Goal: Check status: Check status

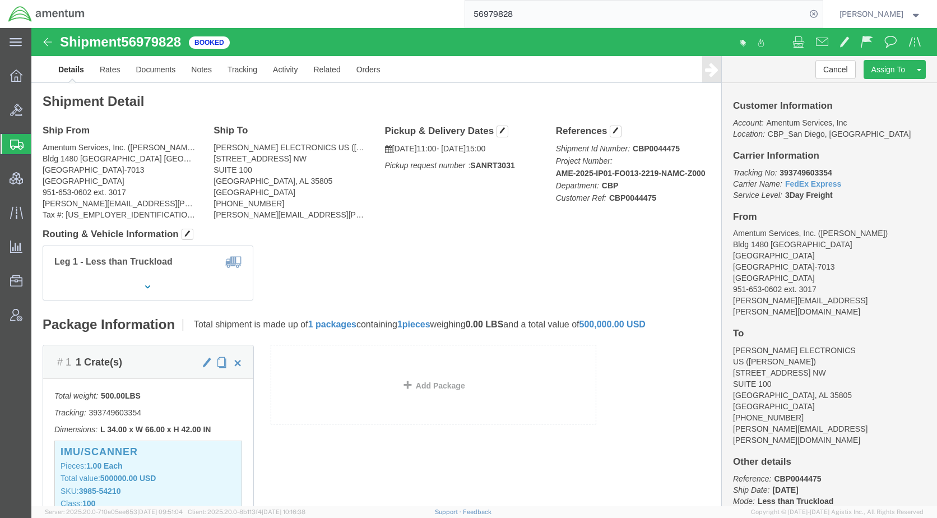
click div "Leg 1 - Less than Truckload"
click at [40, 147] on span "Shipments" at bounding box center [35, 144] width 9 height 22
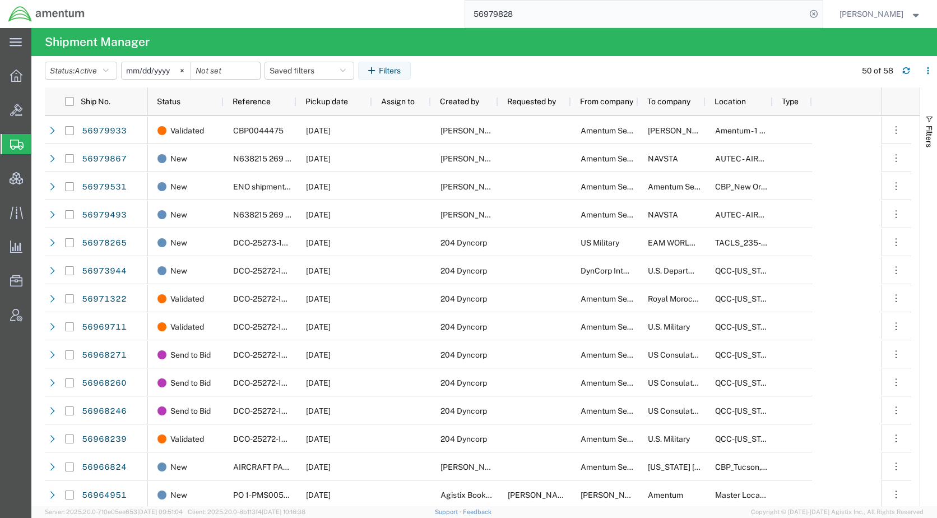
click at [334, 104] on span "Pickup date" at bounding box center [326, 101] width 43 height 9
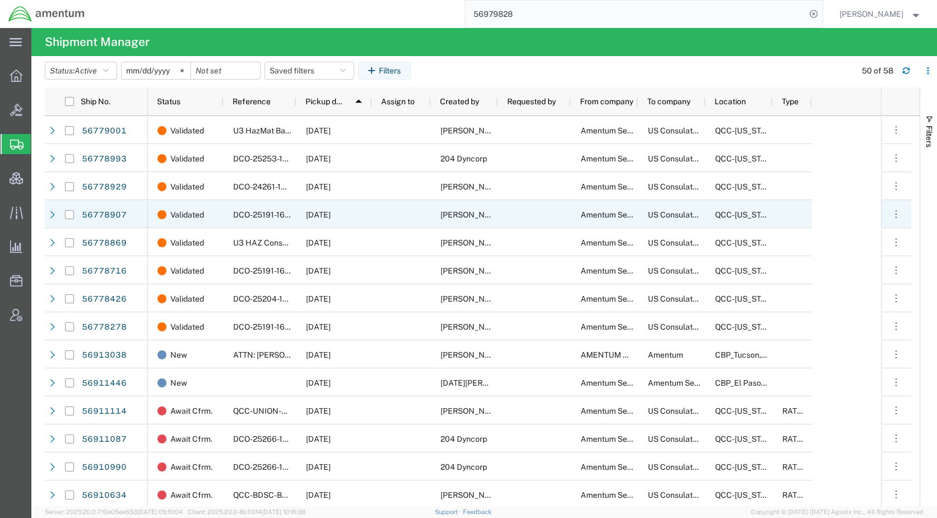
scroll to position [168, 0]
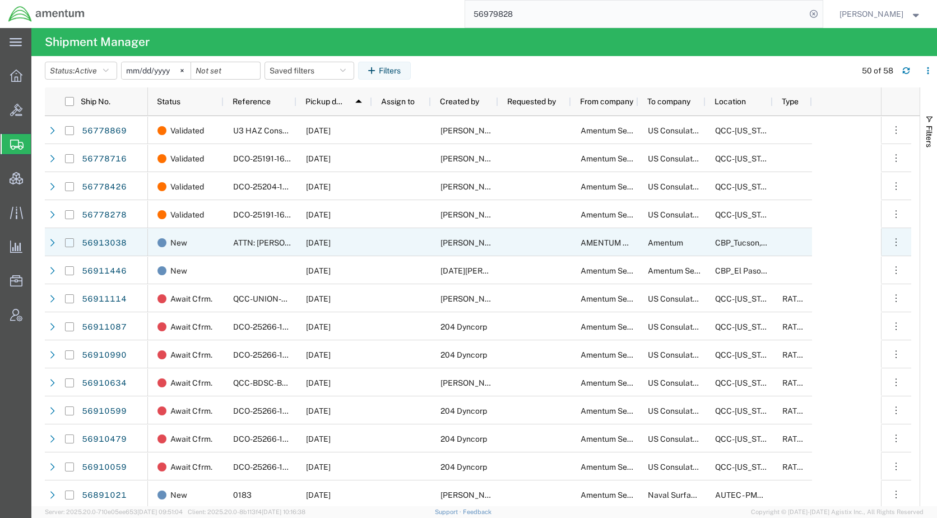
click at [68, 243] on input "Press Space to toggle row selection (unchecked)" at bounding box center [69, 242] width 9 height 9
checkbox input "true"
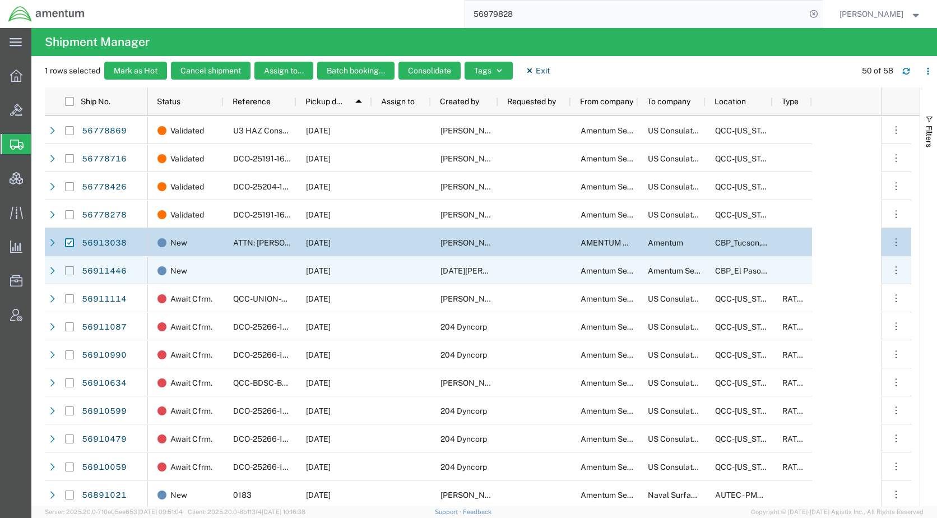
click at [69, 268] on input "Press Space to toggle row selection (unchecked)" at bounding box center [69, 270] width 9 height 9
checkbox input "true"
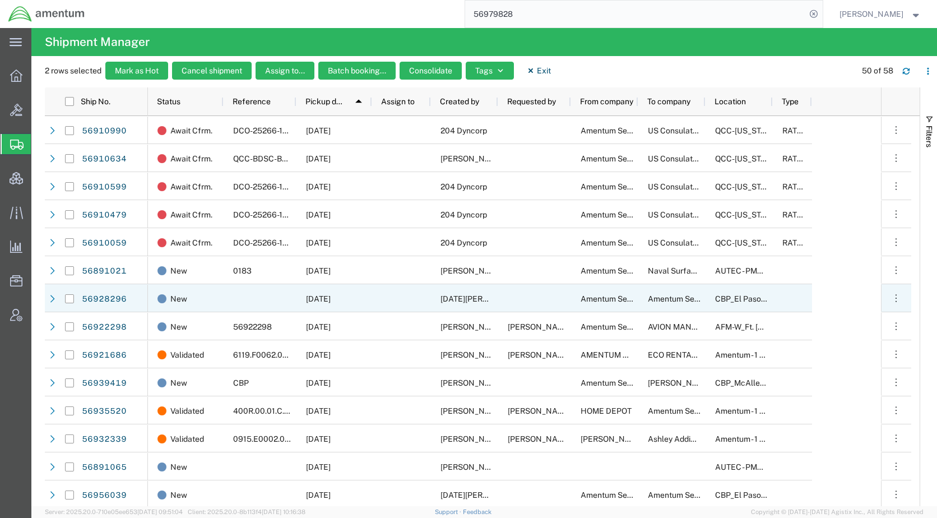
scroll to position [448, 0]
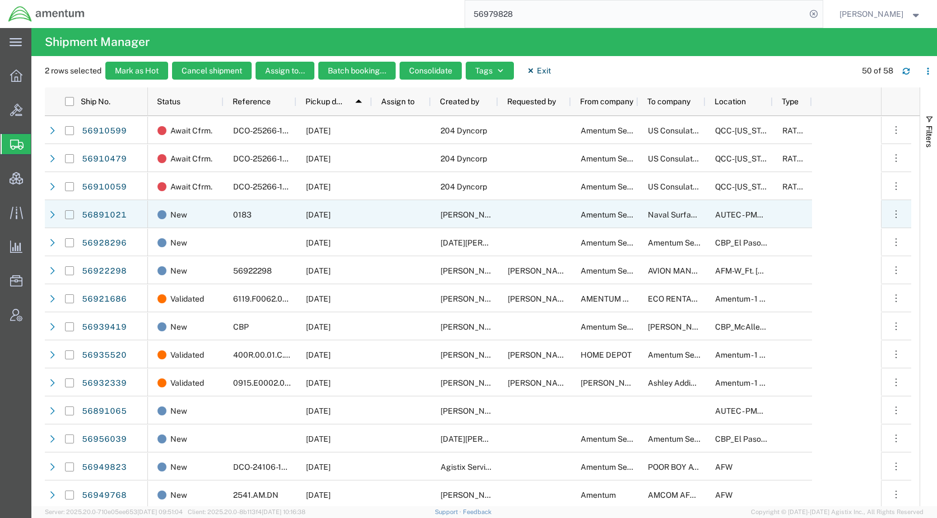
click at [72, 214] on input "Press Space to toggle row selection (unchecked)" at bounding box center [69, 214] width 9 height 9
checkbox input "true"
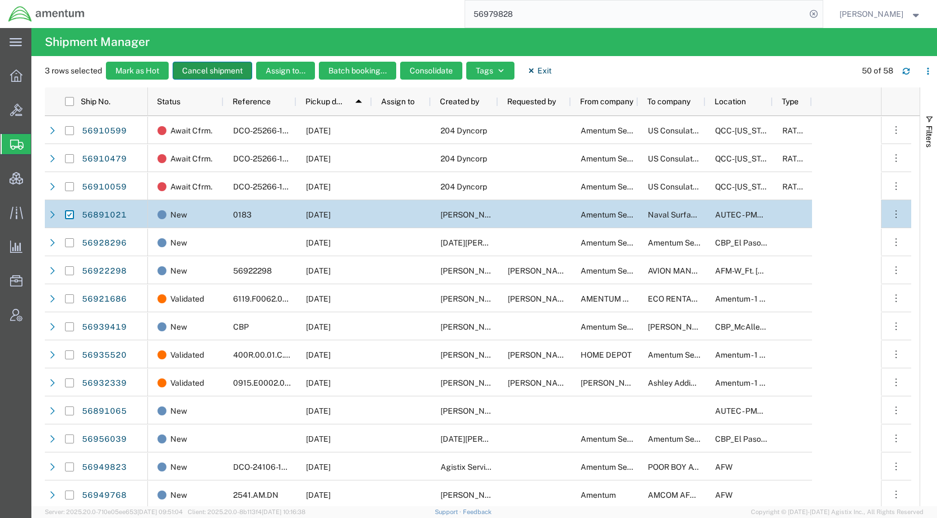
click at [212, 71] on button "Cancel shipment" at bounding box center [213, 71] width 80 height 18
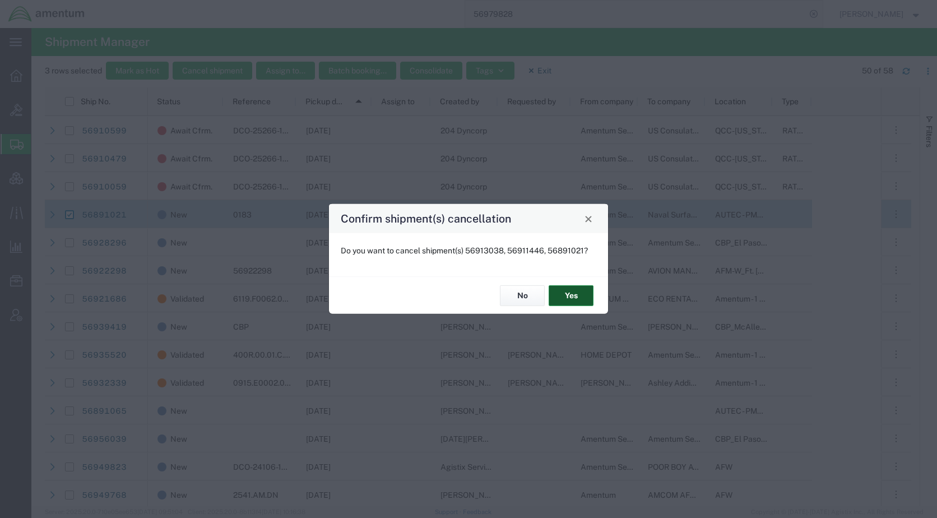
click at [580, 290] on button "Yes" at bounding box center [570, 295] width 45 height 21
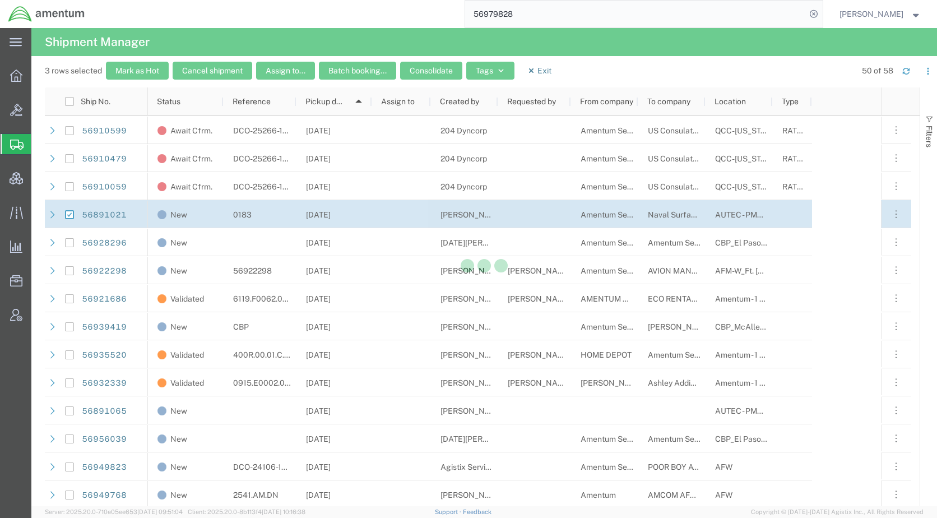
checkbox input "false"
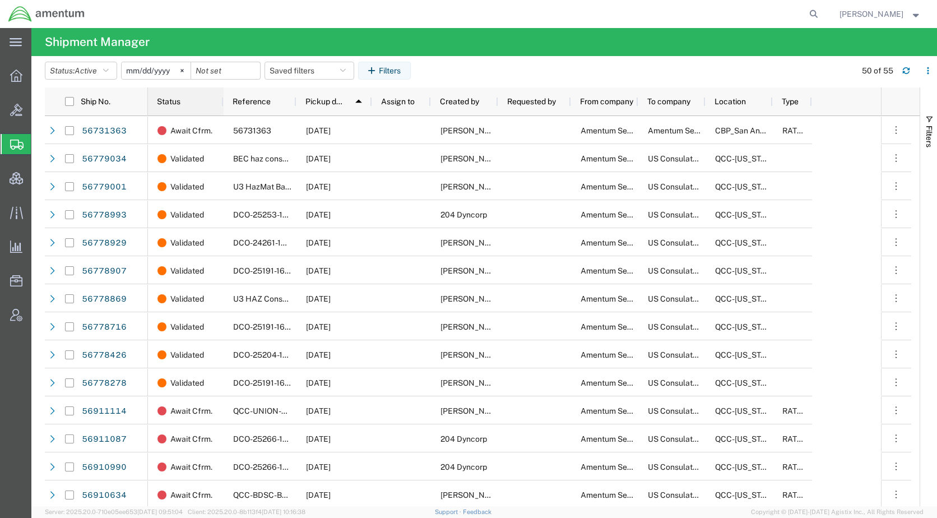
click at [177, 101] on span "Status" at bounding box center [169, 101] width 24 height 9
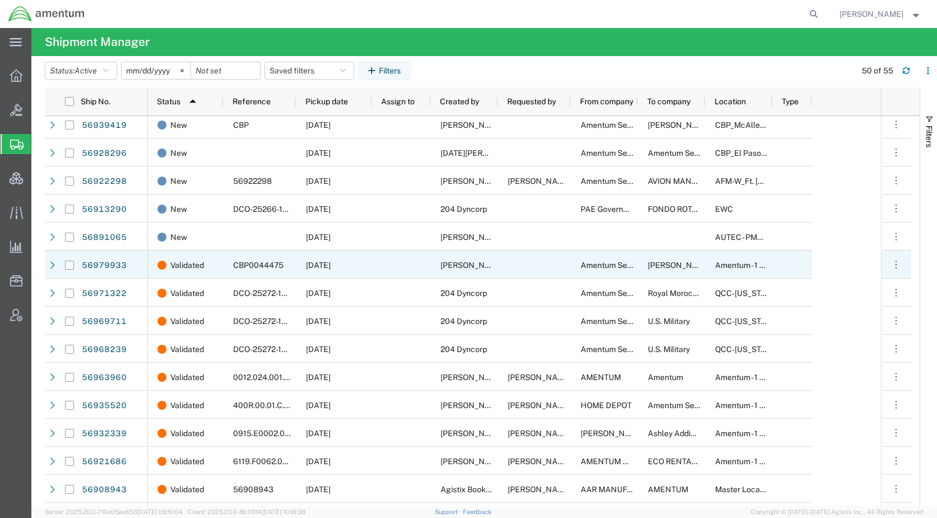
scroll to position [1008, 0]
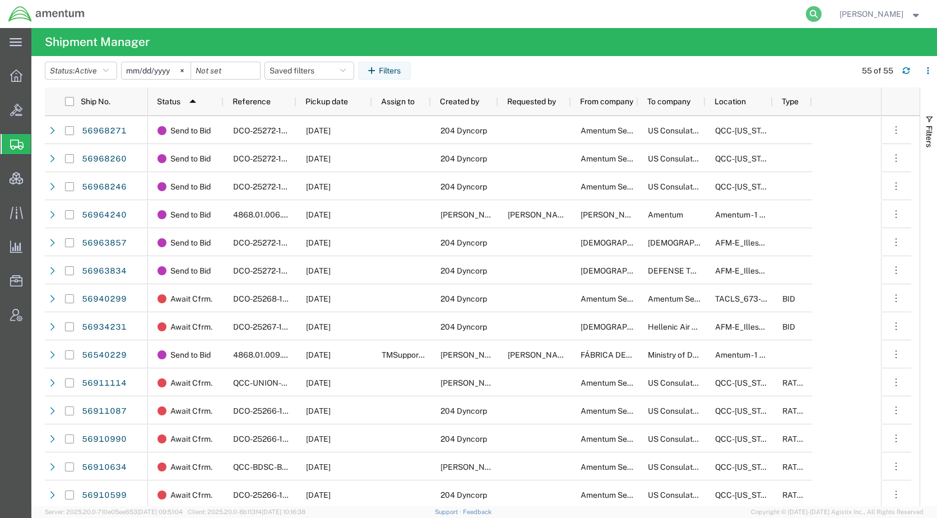
click at [821, 15] on icon at bounding box center [814, 14] width 16 height 16
paste input "ILL-25260-0237"
type input "ILL-25260-0237"
click at [821, 15] on icon at bounding box center [814, 14] width 16 height 16
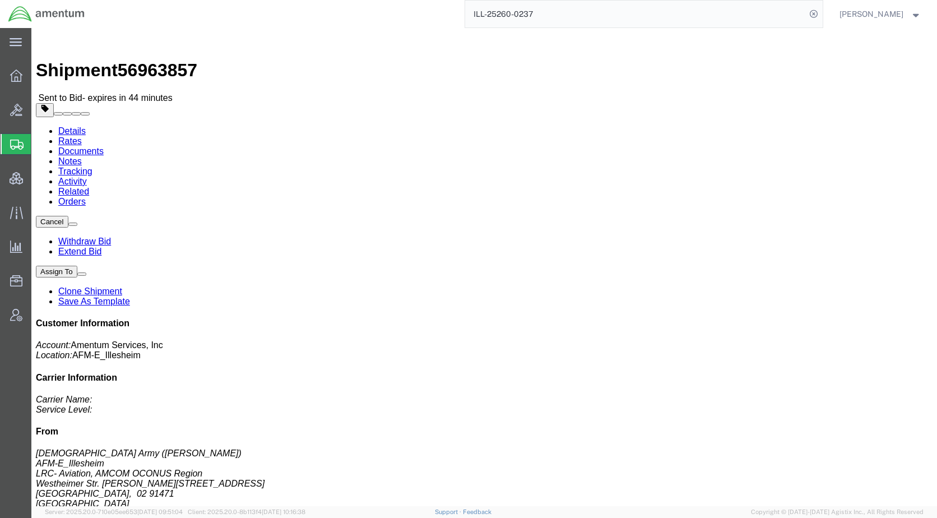
click link "Rates"
